Goal: Download file/media

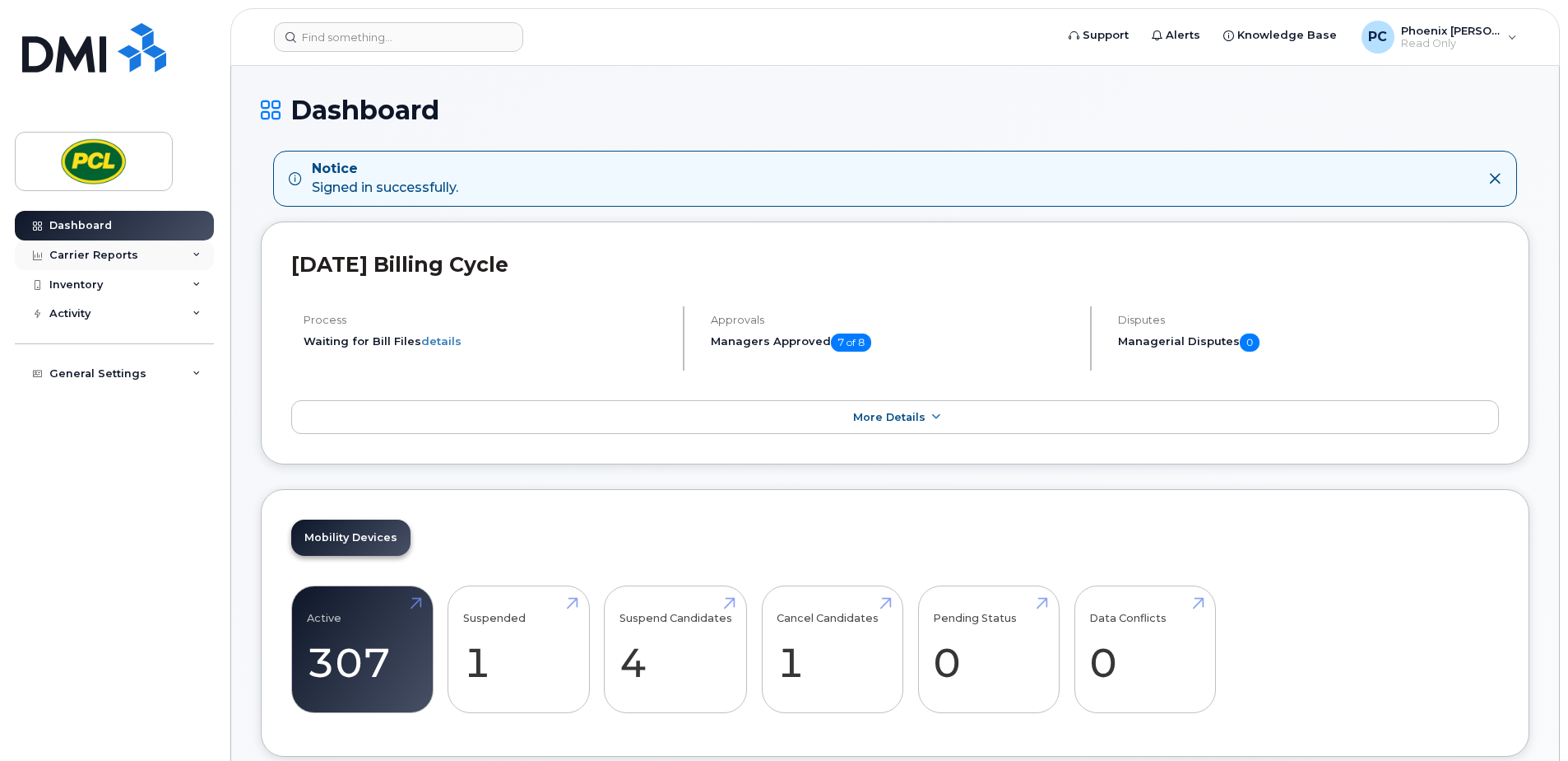
click at [83, 253] on div "Carrier Reports" at bounding box center [93, 255] width 89 height 13
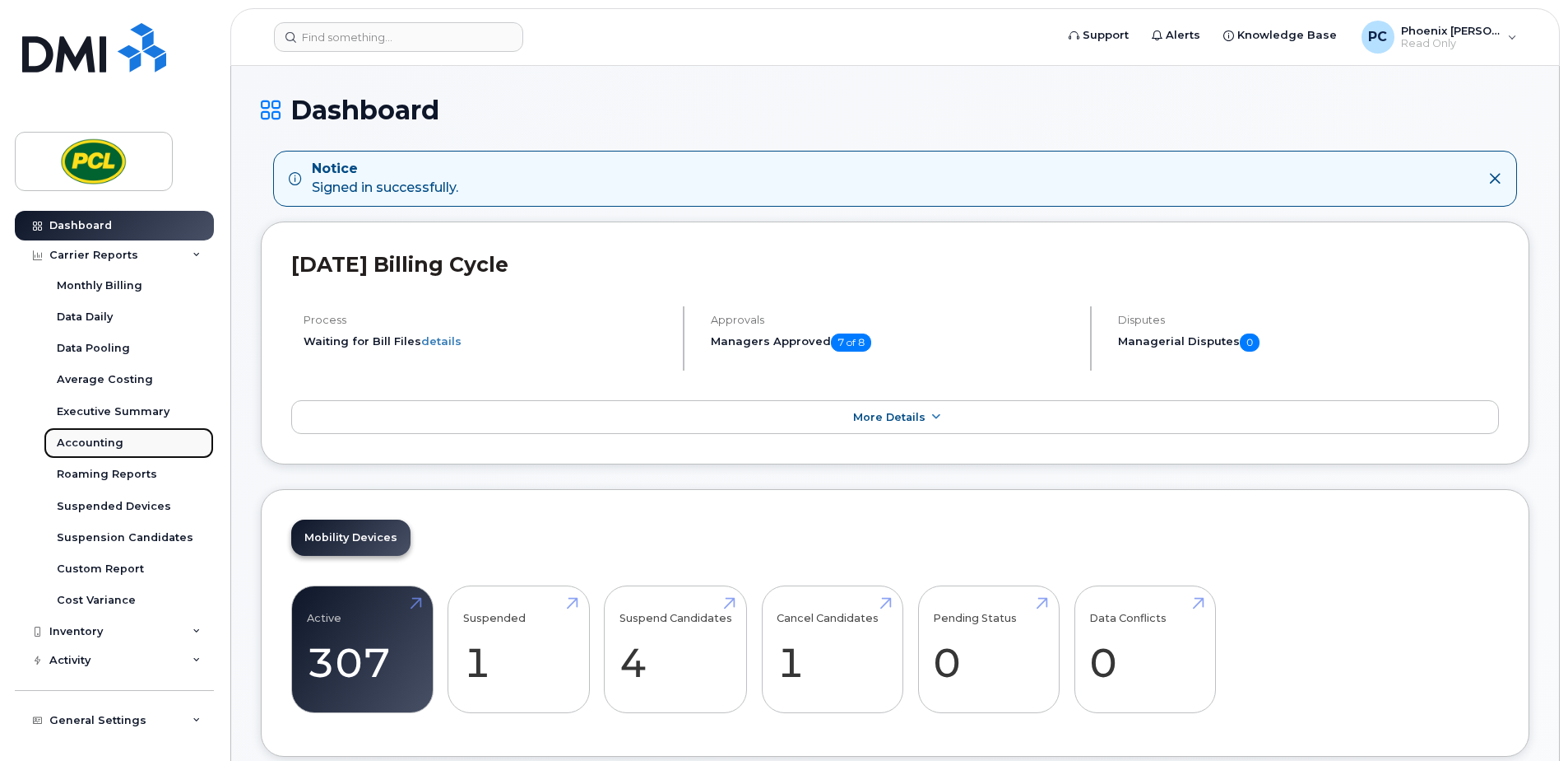
click at [117, 448] on div "Accounting" at bounding box center [90, 443] width 67 height 15
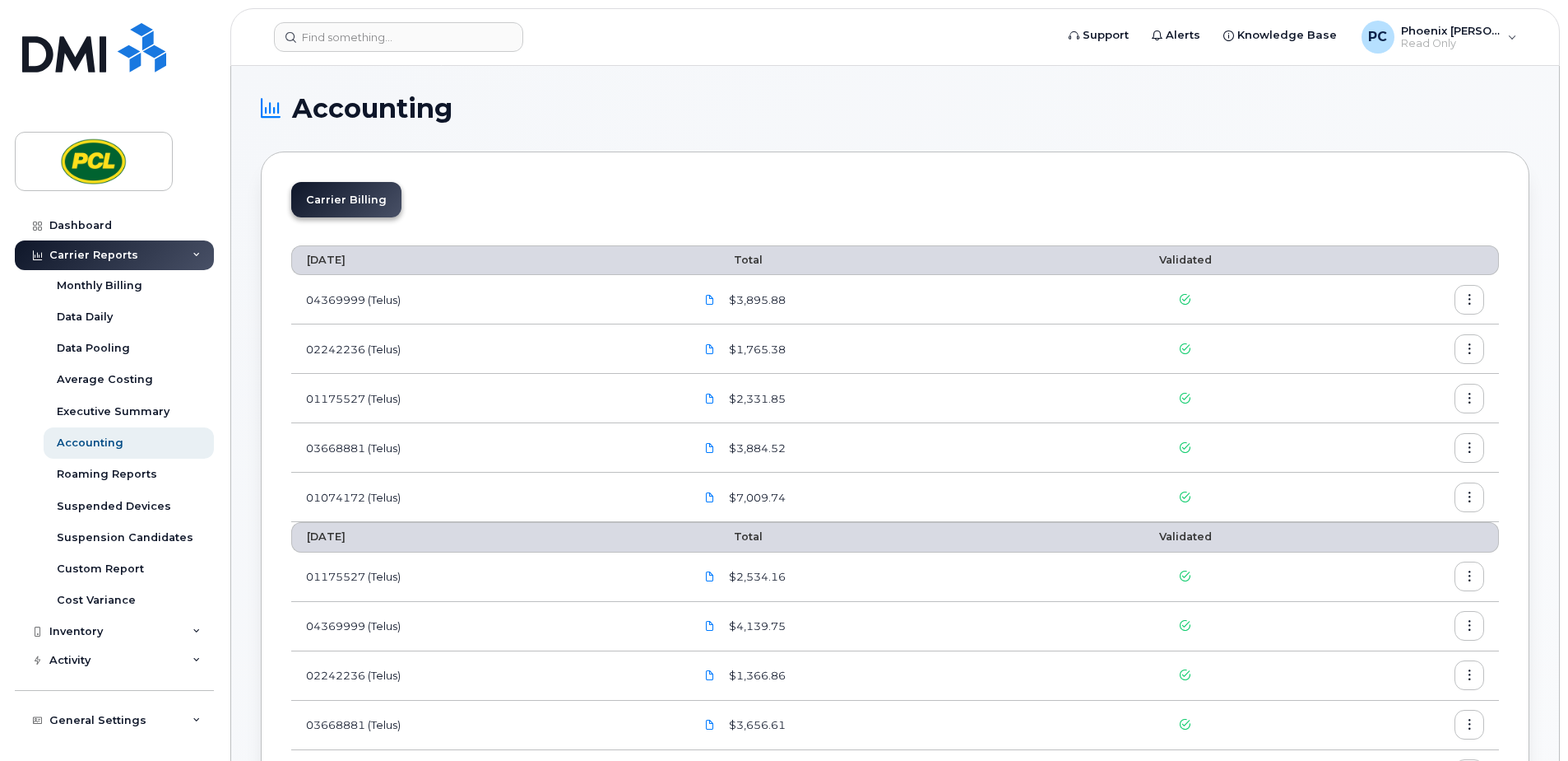
click at [1469, 308] on button "button" at bounding box center [1469, 300] width 29 height 29
click at [1416, 362] on span "Download" at bounding box center [1395, 366] width 65 height 15
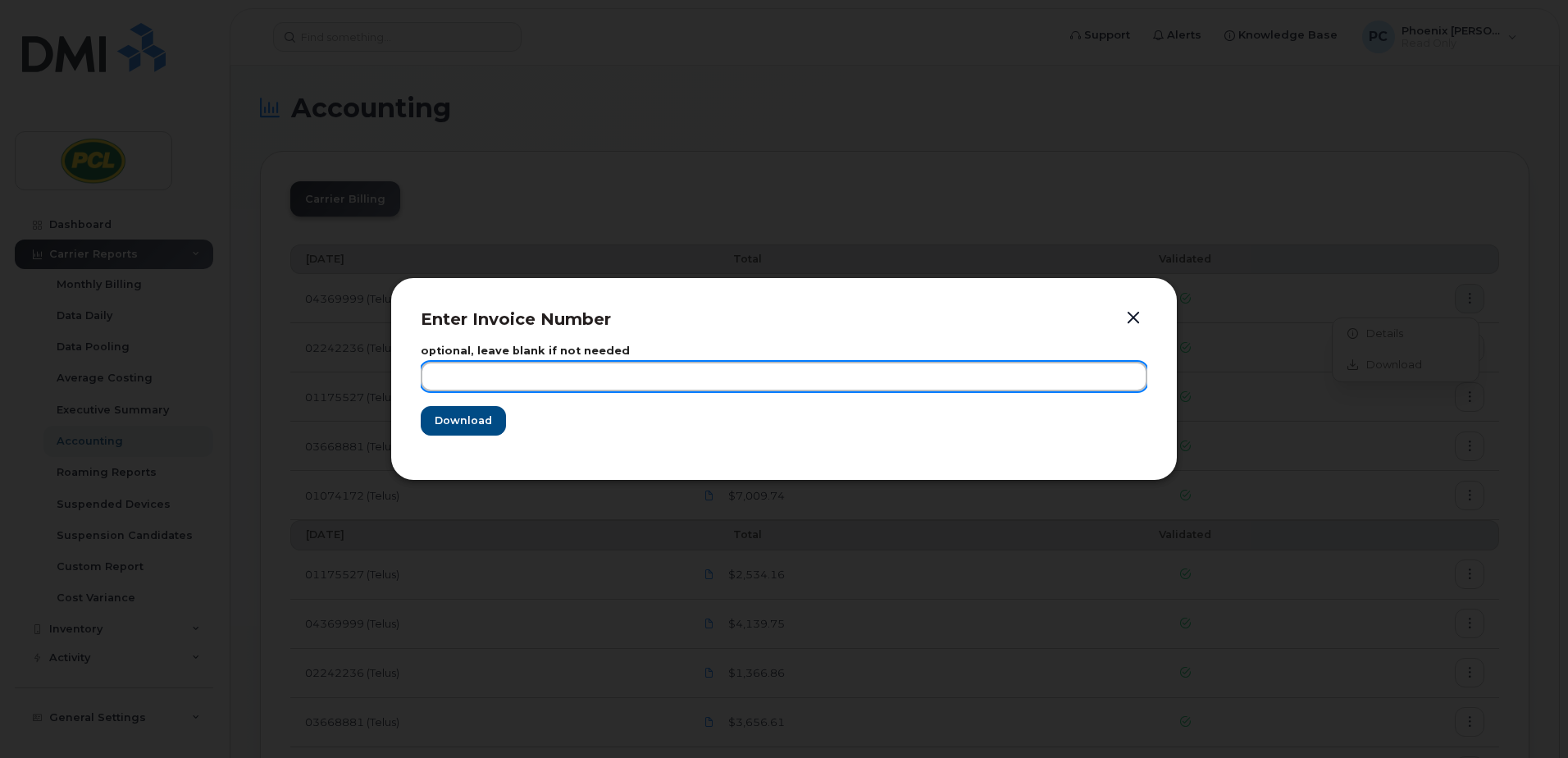
click at [470, 373] on input "text" at bounding box center [784, 377] width 727 height 29
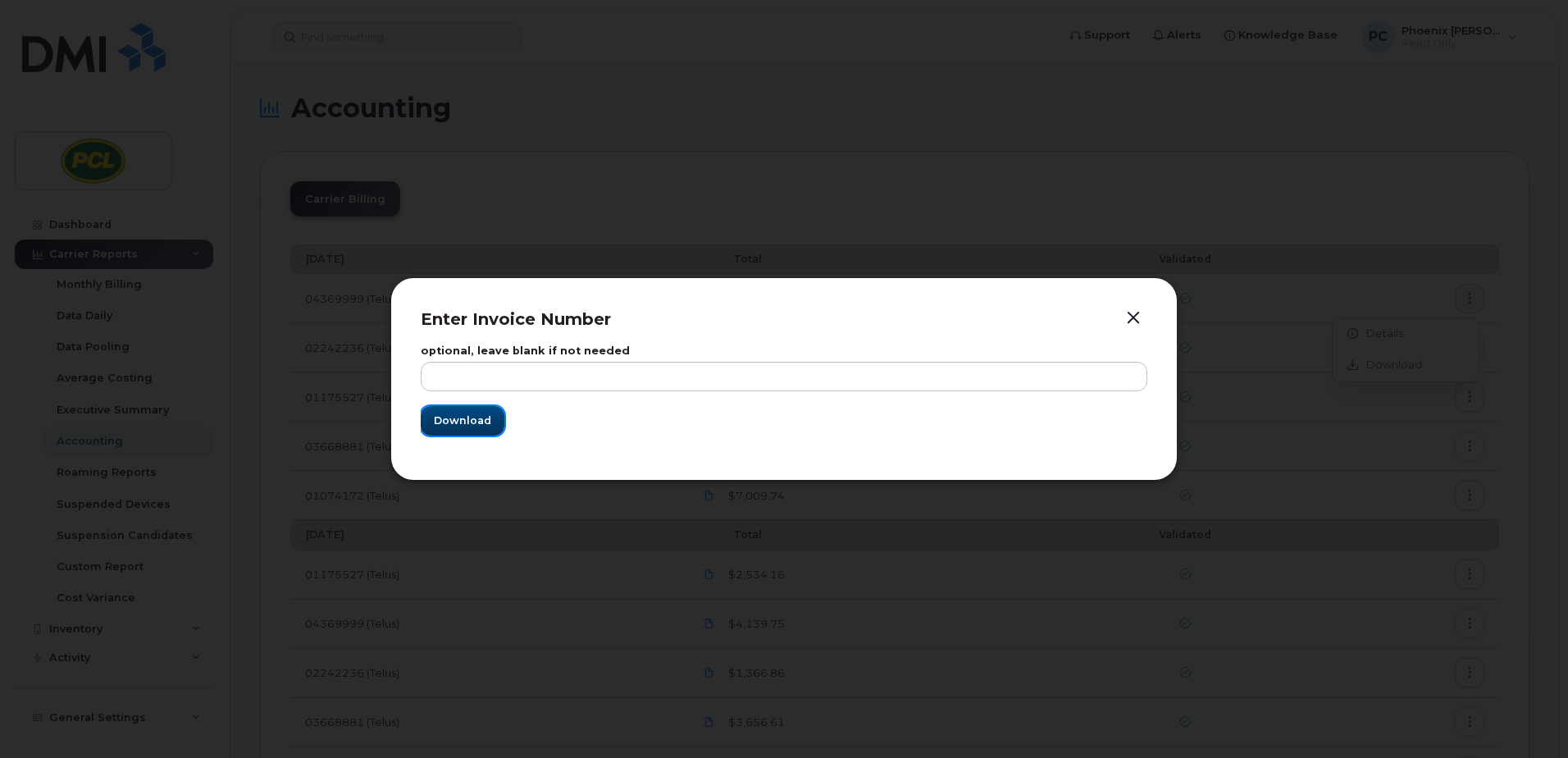
click at [437, 419] on span "Download" at bounding box center [462, 420] width 58 height 16
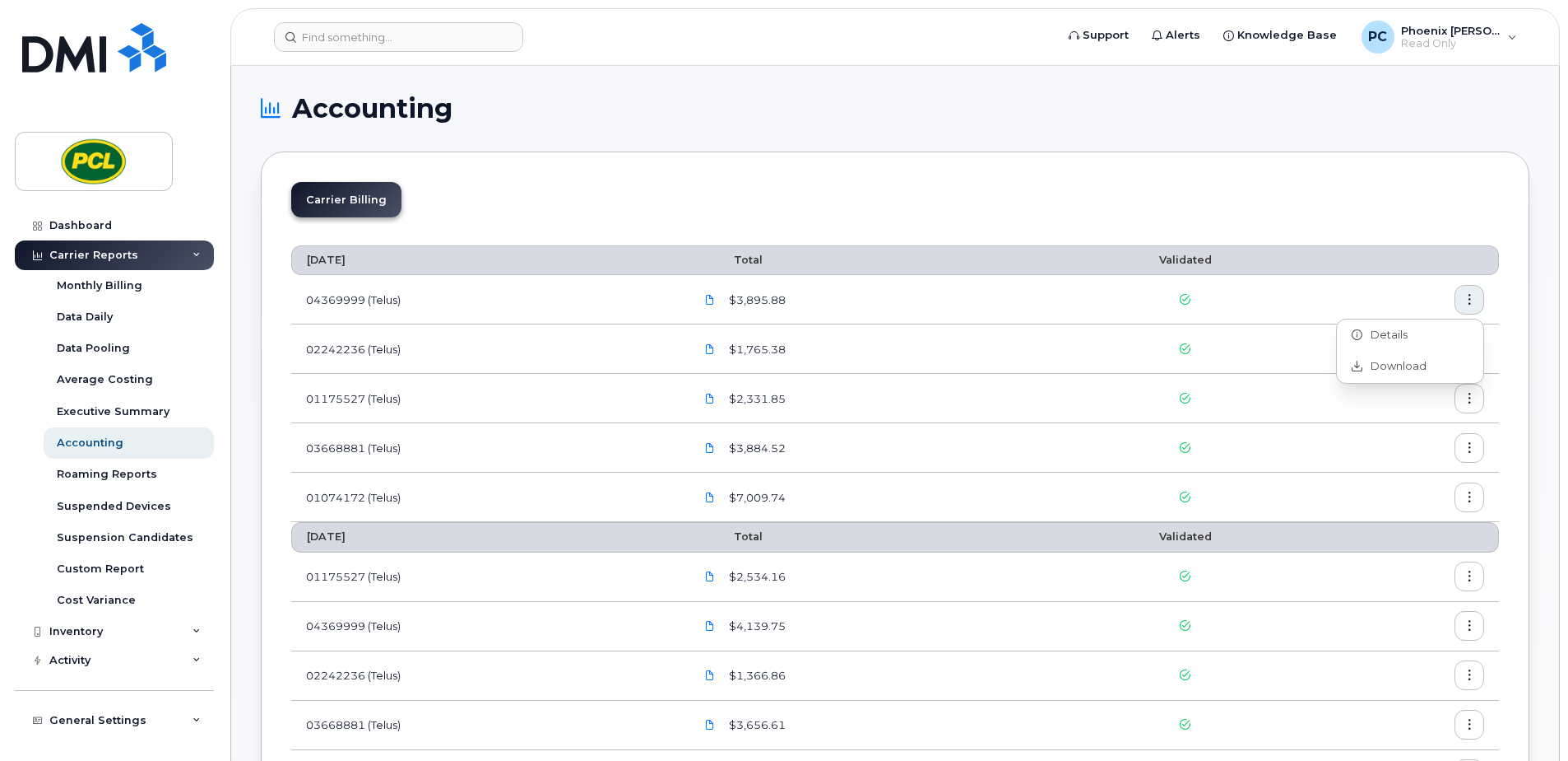
drag, startPoint x: 1541, startPoint y: 281, endPoint x: 1526, endPoint y: 296, distance: 21.2
click at [1474, 346] on icon "button" at bounding box center [1469, 349] width 11 height 11
click at [1417, 417] on span "Download" at bounding box center [1395, 415] width 65 height 15
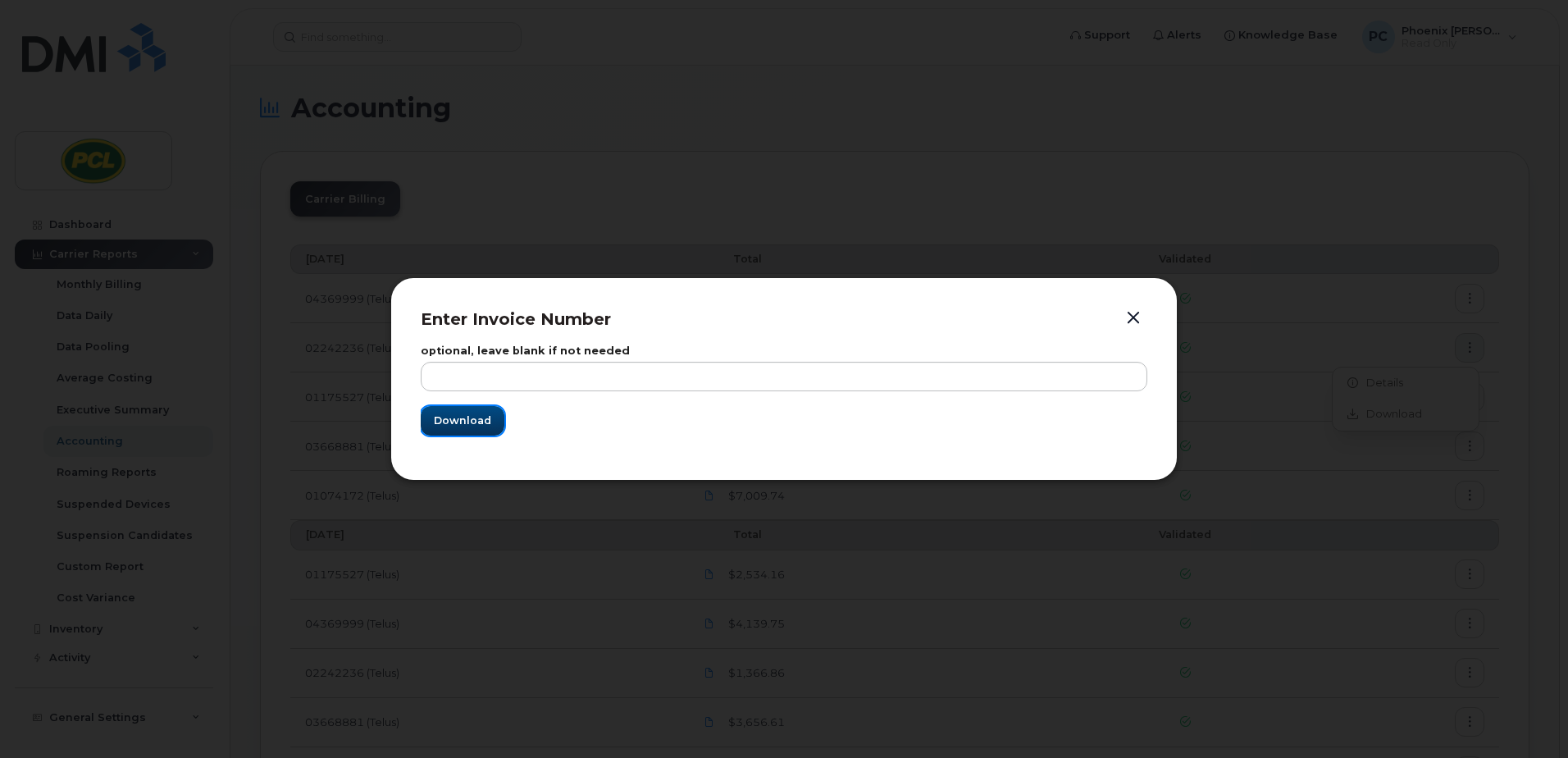
click at [492, 414] on button "Download" at bounding box center [462, 420] width 84 height 29
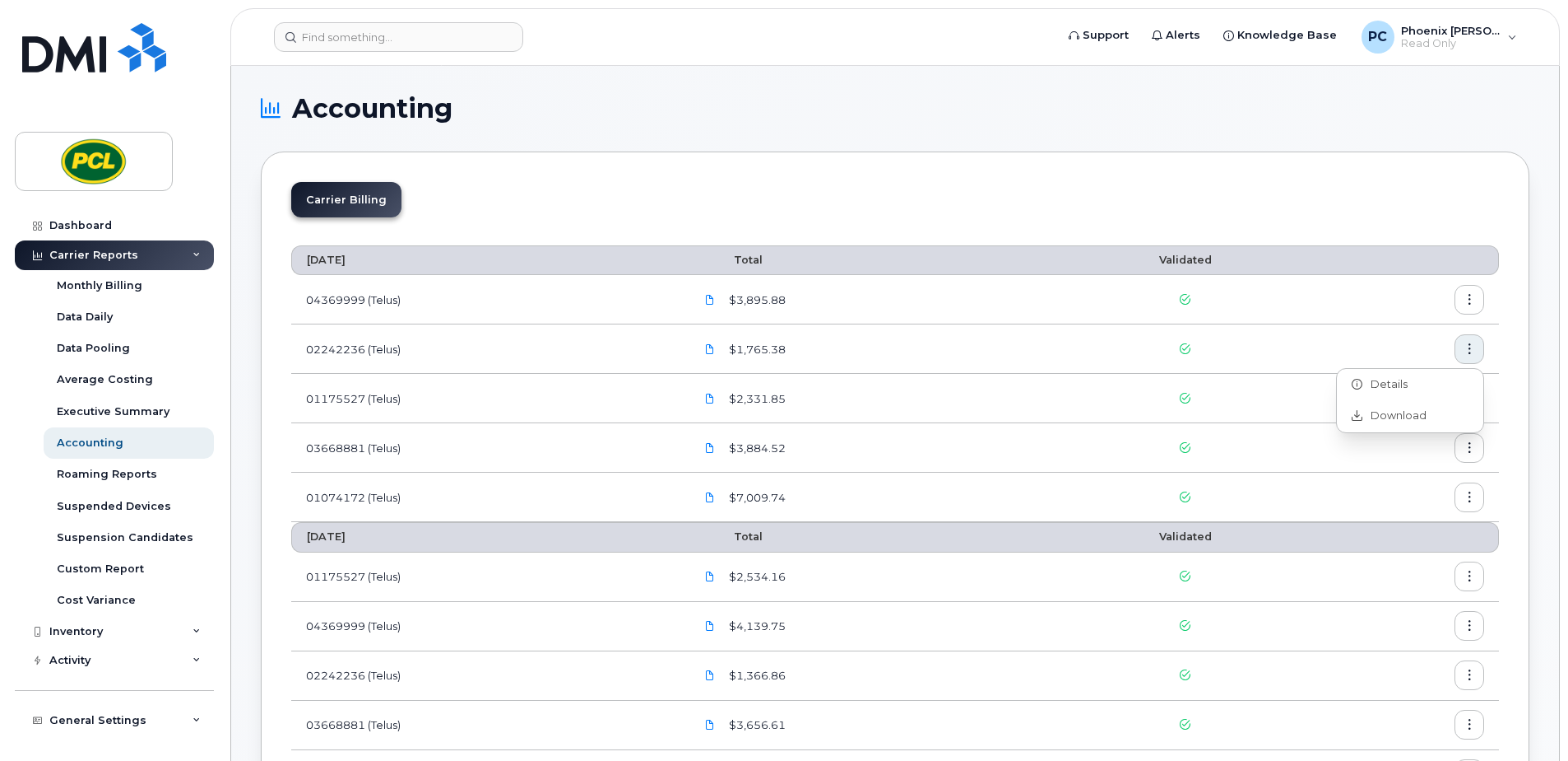
drag, startPoint x: 1526, startPoint y: 325, endPoint x: 1522, endPoint y: 348, distance: 23.3
click at [1469, 401] on icon "button" at bounding box center [1469, 399] width 11 height 11
click at [1418, 459] on span "Download" at bounding box center [1395, 464] width 65 height 15
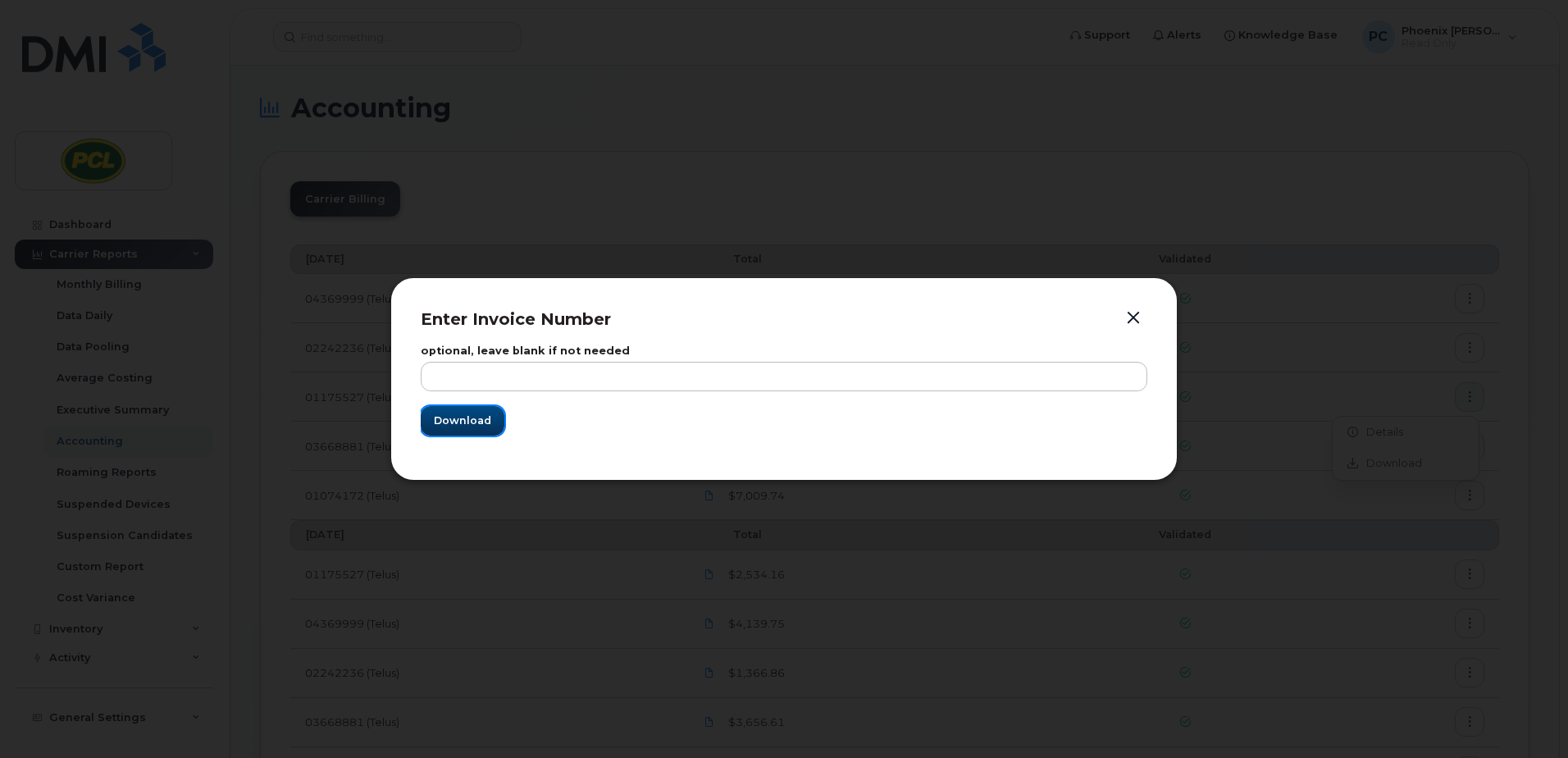
click at [494, 415] on button "Download" at bounding box center [462, 420] width 84 height 29
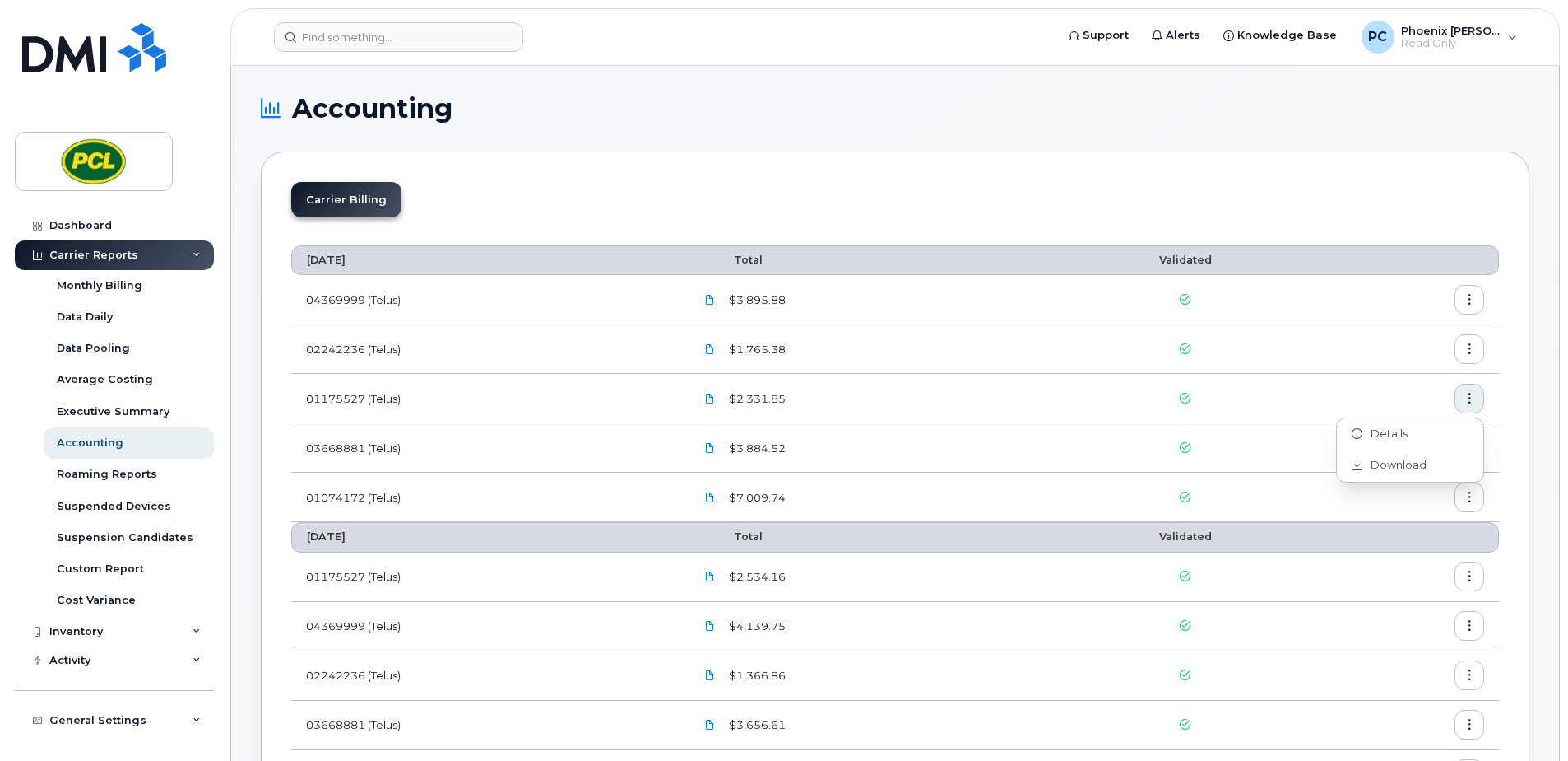
drag, startPoint x: 1531, startPoint y: 332, endPoint x: 1526, endPoint y: 344, distance: 13.0
click at [1469, 454] on button "button" at bounding box center [1469, 448] width 29 height 29
click at [1391, 516] on span "Download" at bounding box center [1395, 514] width 65 height 15
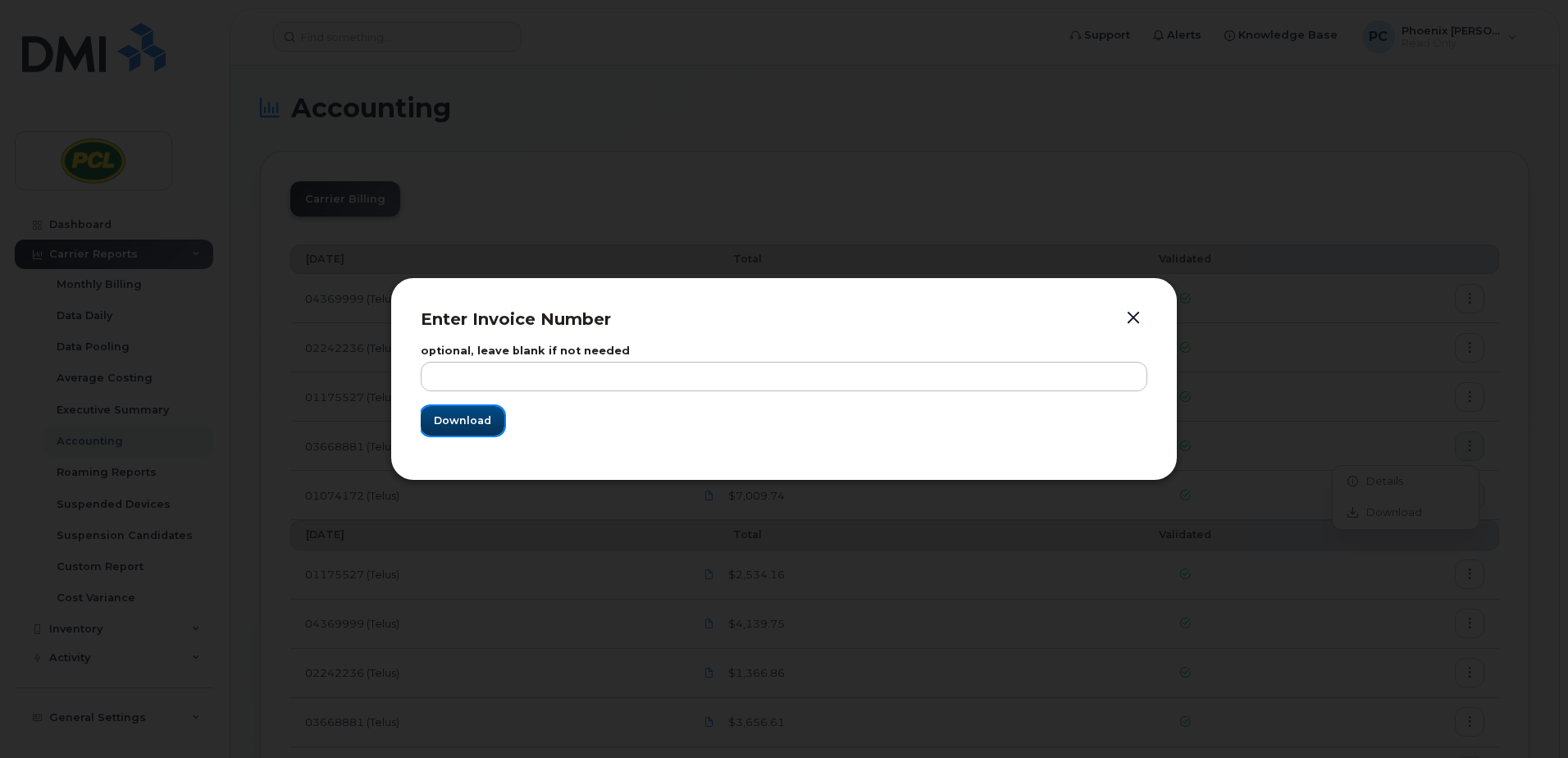
click at [486, 417] on span "Download" at bounding box center [462, 420] width 58 height 16
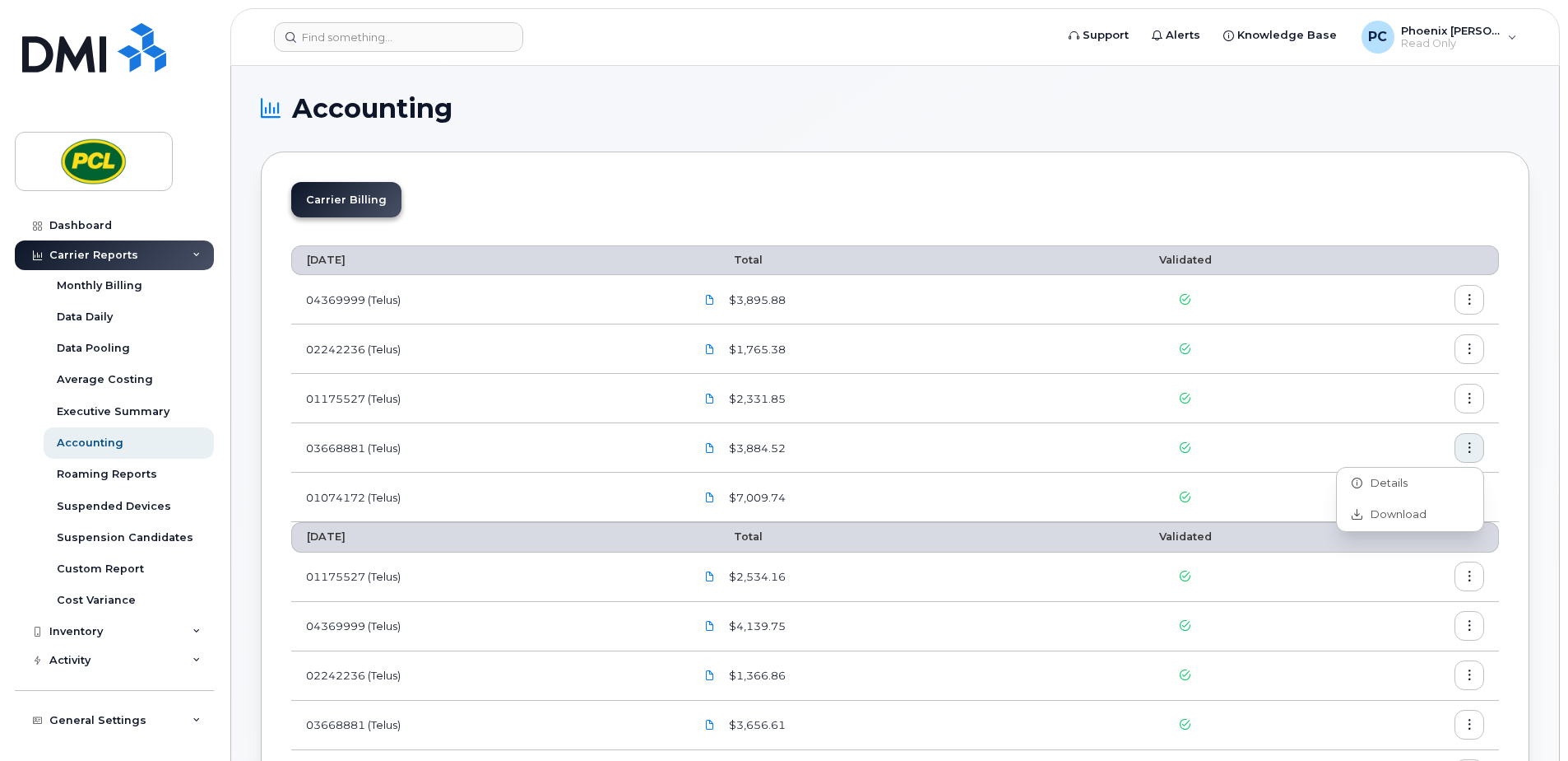
click at [1473, 498] on icon "button" at bounding box center [1469, 498] width 11 height 11
click at [1407, 556] on span "Download" at bounding box center [1395, 563] width 65 height 15
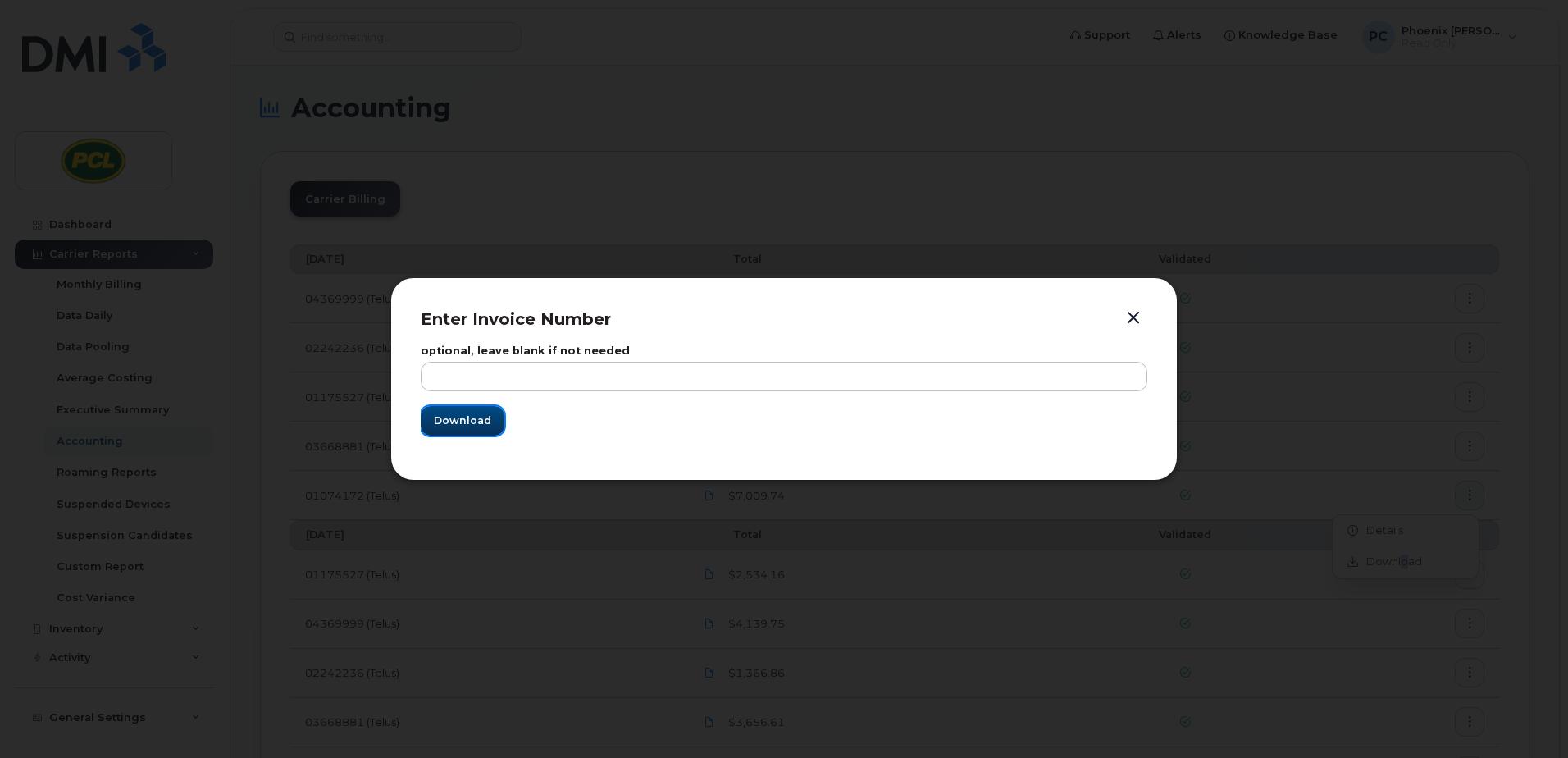
click at [452, 419] on span "Download" at bounding box center [462, 420] width 58 height 16
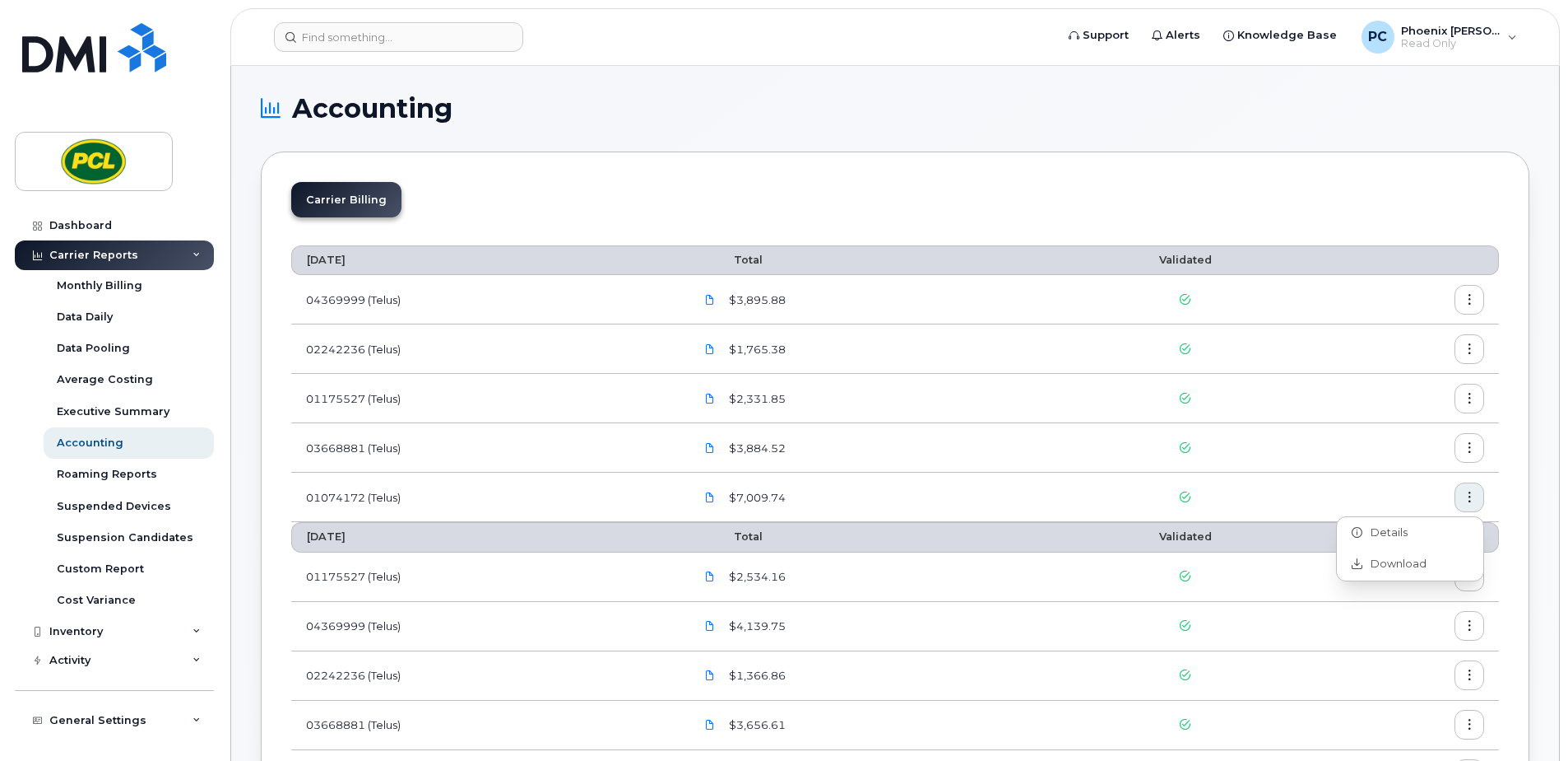
drag, startPoint x: 881, startPoint y: 141, endPoint x: 870, endPoint y: 157, distance: 19.4
click at [1470, 298] on icon "button" at bounding box center [1469, 300] width 11 height 11
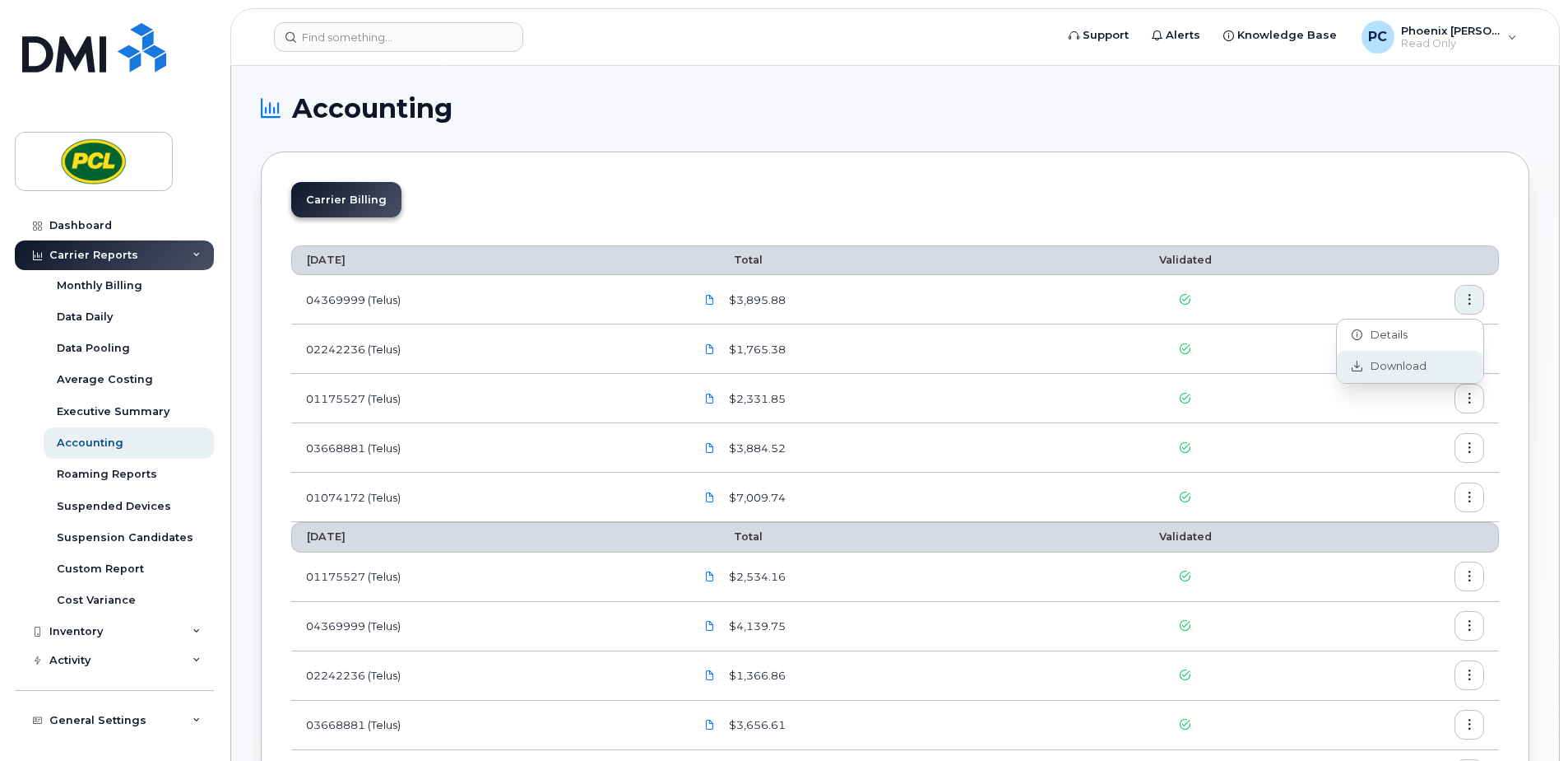
click at [1391, 364] on span "Download" at bounding box center [1395, 366] width 65 height 15
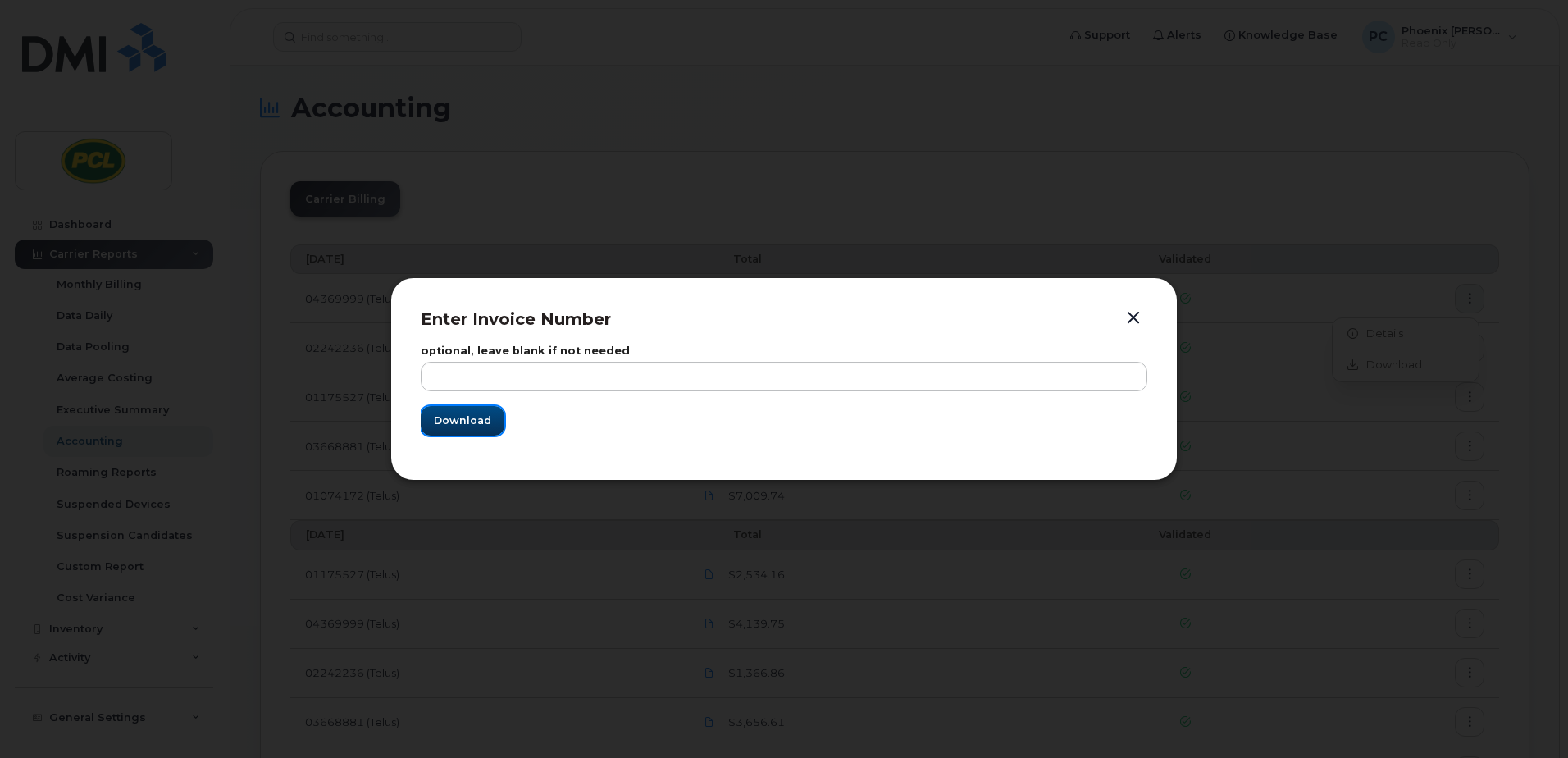
click at [476, 423] on span "Download" at bounding box center [462, 420] width 58 height 16
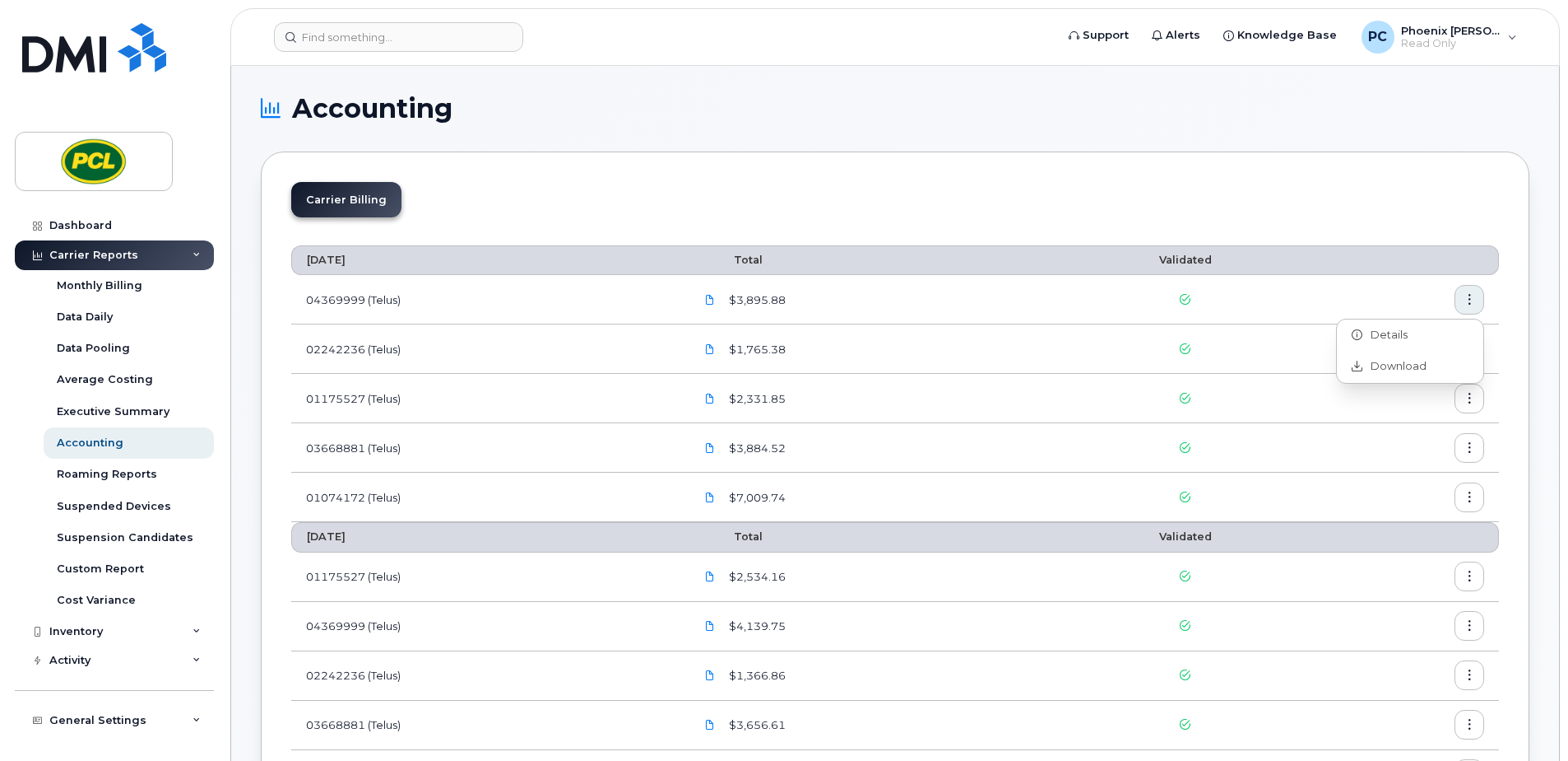
click at [756, 299] on span "$3,895.88" at bounding box center [755, 300] width 60 height 16
click at [725, 303] on link at bounding box center [710, 299] width 31 height 28
click at [715, 349] on icon at bounding box center [710, 349] width 10 height 10
click at [715, 398] on icon at bounding box center [710, 399] width 10 height 10
click at [715, 449] on icon at bounding box center [710, 448] width 10 height 10
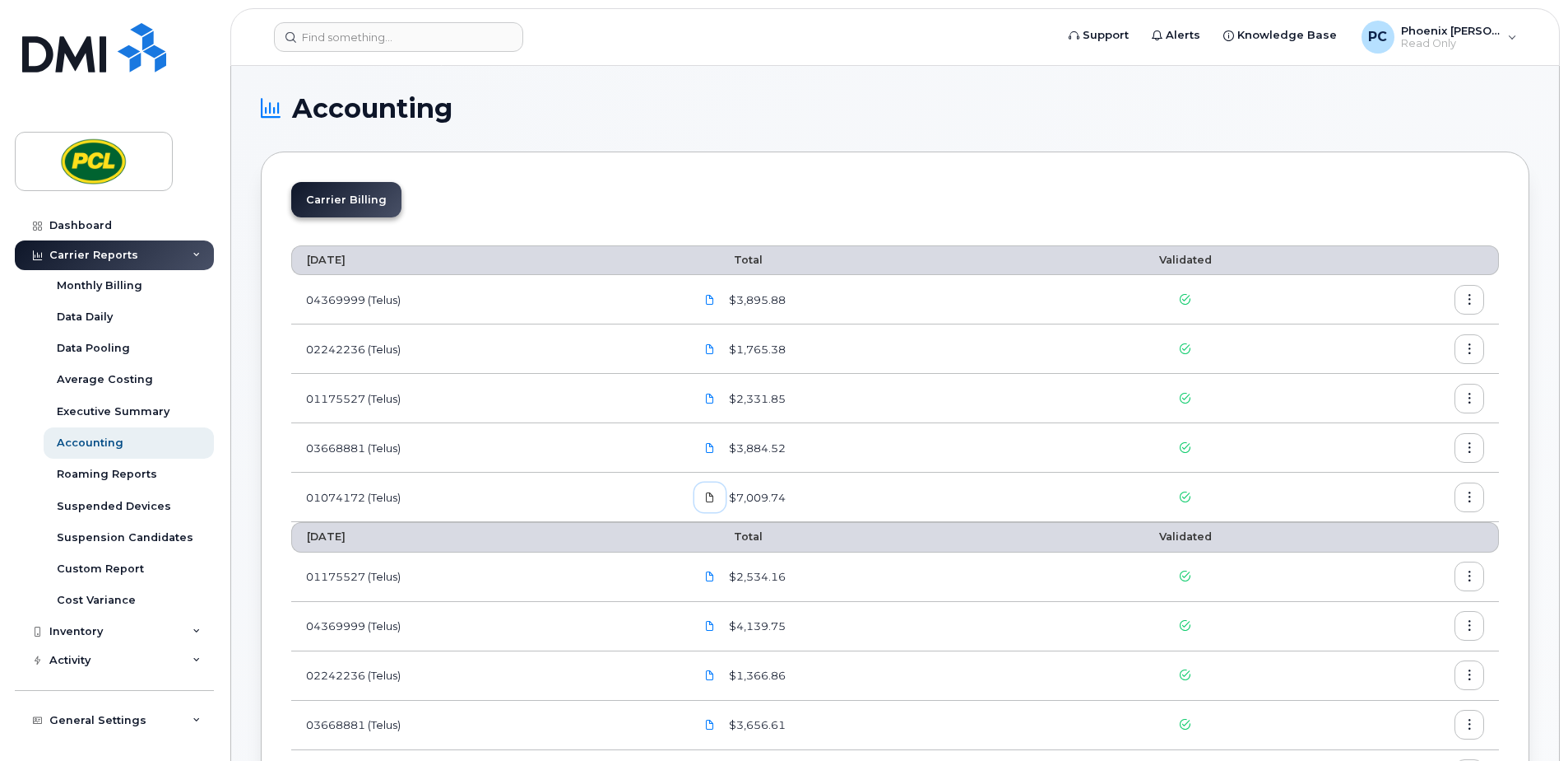
click at [715, 500] on icon at bounding box center [710, 498] width 10 height 10
